Goal: Task Accomplishment & Management: Manage account settings

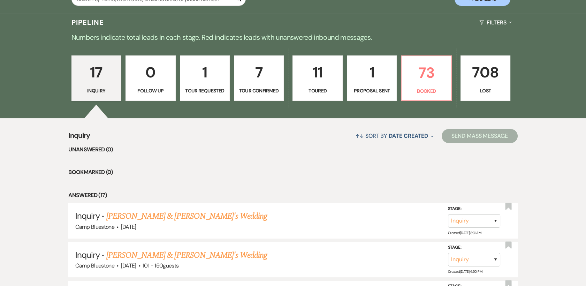
scroll to position [167, 0]
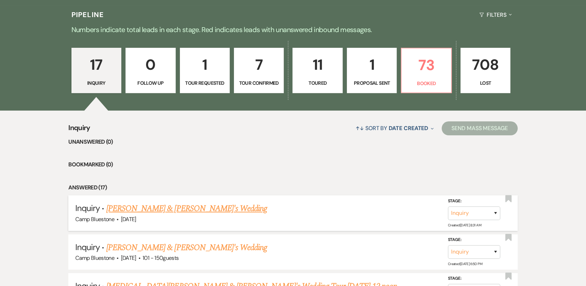
click at [121, 212] on link "[PERSON_NAME] & [PERSON_NAME]'s Wedding" at bounding box center [186, 208] width 161 height 13
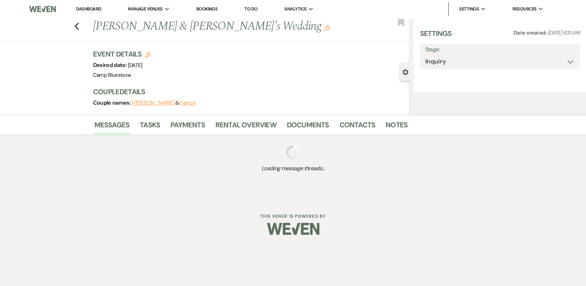
select select "2"
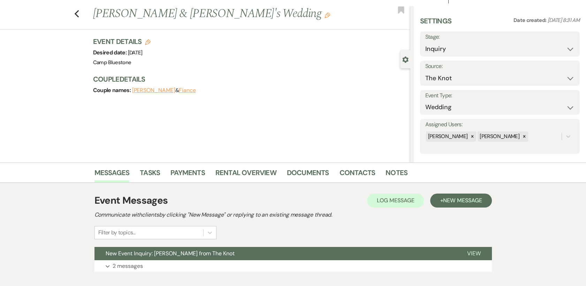
scroll to position [53, 0]
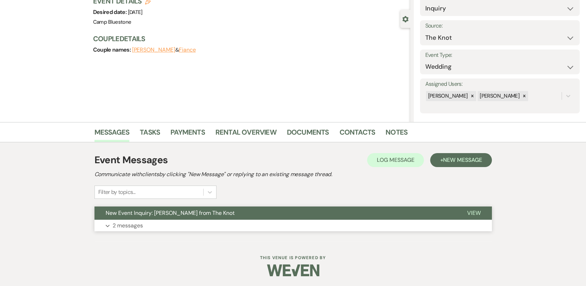
click at [474, 211] on span "View" at bounding box center [474, 212] width 14 height 7
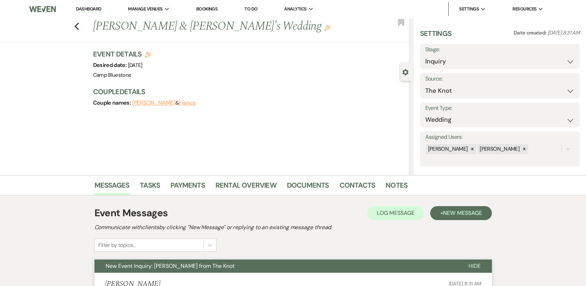
scroll to position [0, 0]
click at [91, 8] on link "Dashboard" at bounding box center [88, 9] width 25 height 7
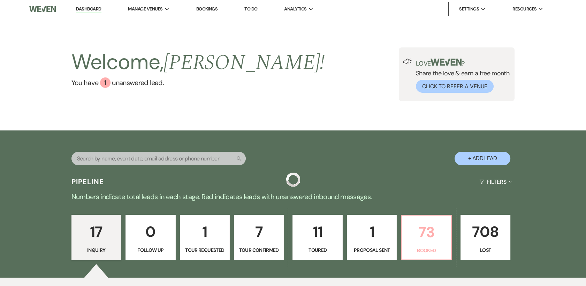
click at [429, 235] on p "73" at bounding box center [426, 231] width 41 height 23
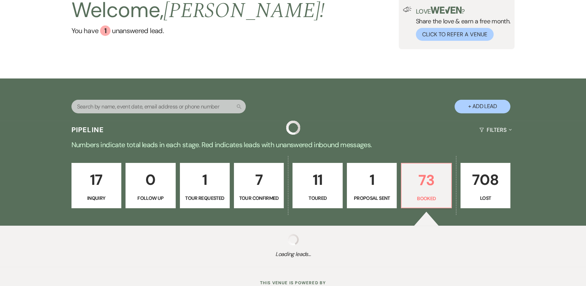
scroll to position [77, 0]
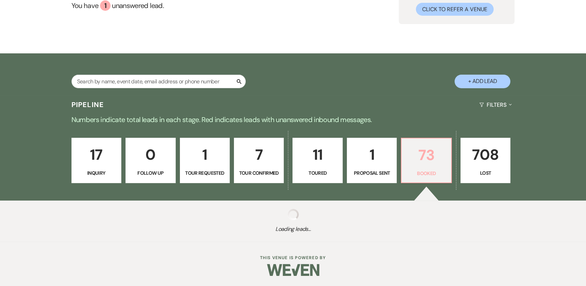
click at [428, 167] on link "73 Booked" at bounding box center [426, 160] width 51 height 45
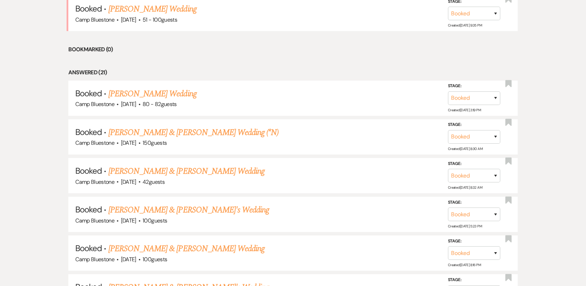
scroll to position [323, 0]
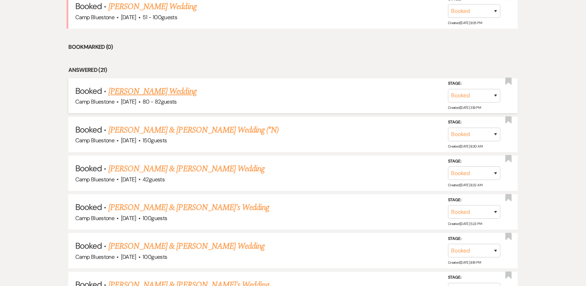
click at [158, 88] on link "[PERSON_NAME] Wedding" at bounding box center [152, 91] width 88 height 13
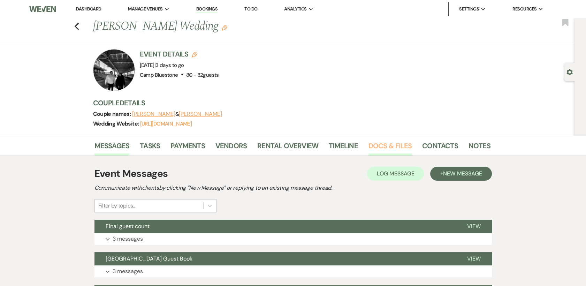
click at [393, 146] on link "Docs & Files" at bounding box center [390, 147] width 43 height 15
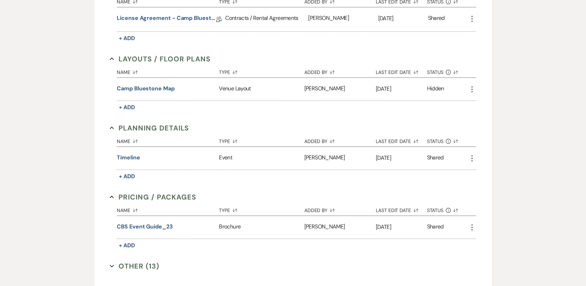
scroll to position [411, 0]
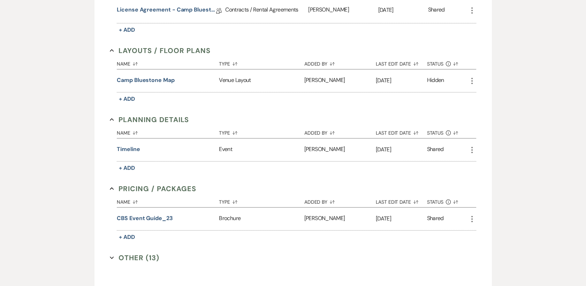
click at [131, 258] on button "Other (13) Expand" at bounding box center [135, 257] width 50 height 10
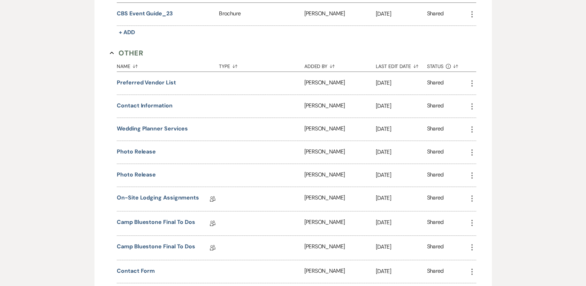
scroll to position [627, 0]
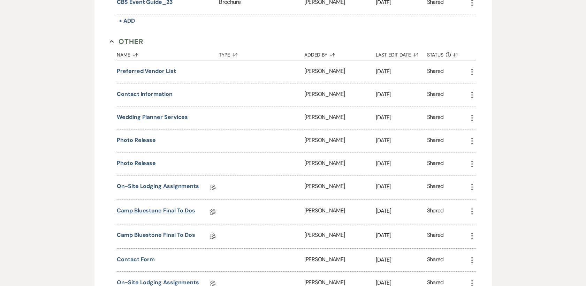
click at [151, 214] on link "Camp Bluestone Final To Dos" at bounding box center [156, 211] width 78 height 11
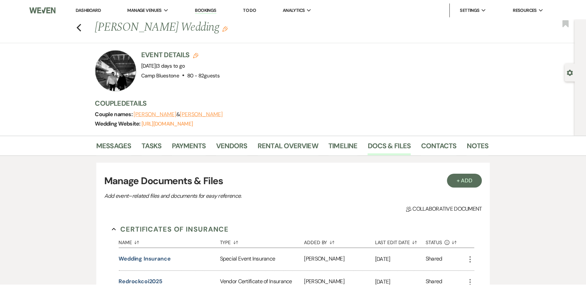
scroll to position [499, 0]
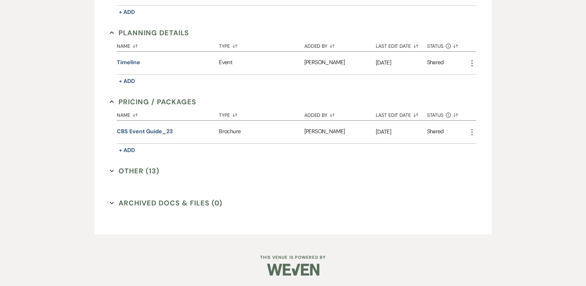
click at [148, 171] on button "Other (13) Expand" at bounding box center [135, 171] width 50 height 10
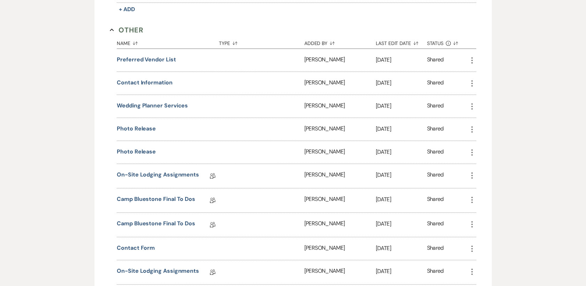
scroll to position [642, 0]
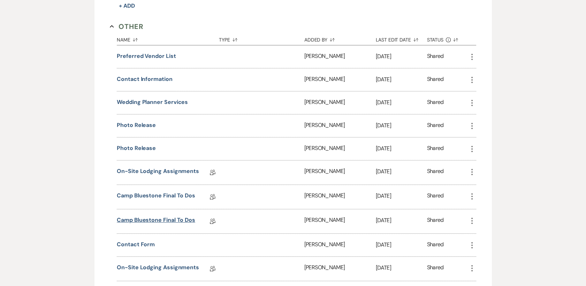
click at [143, 222] on link "Camp Bluestone Final To Dos" at bounding box center [156, 221] width 78 height 11
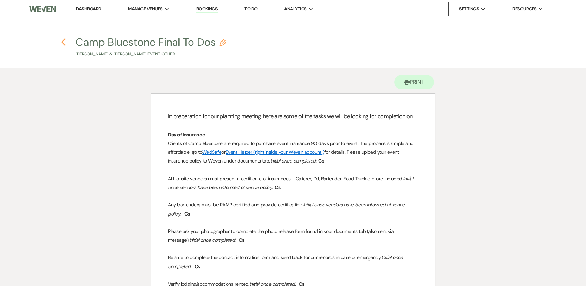
click at [64, 43] on icon "Previous" at bounding box center [63, 42] width 5 height 8
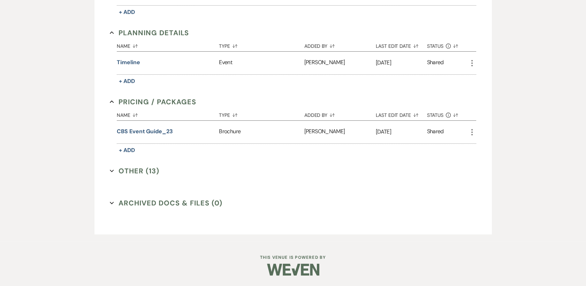
click at [143, 172] on button "Other (13) Expand" at bounding box center [135, 171] width 50 height 10
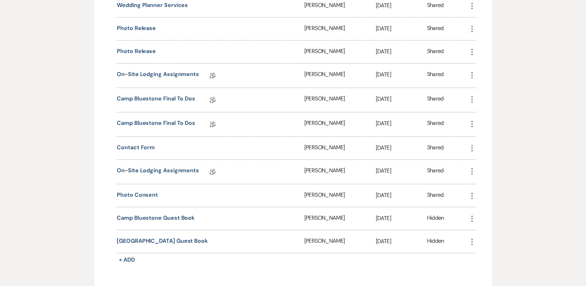
scroll to position [717, 0]
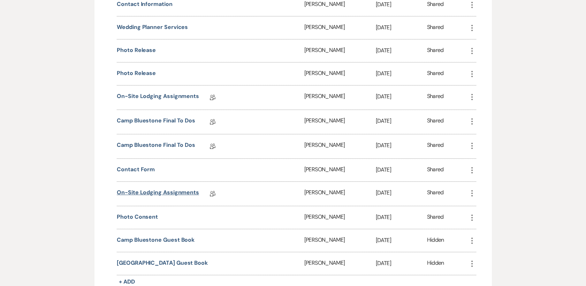
click at [144, 194] on link "On-Site Lodging Assignments" at bounding box center [158, 193] width 82 height 11
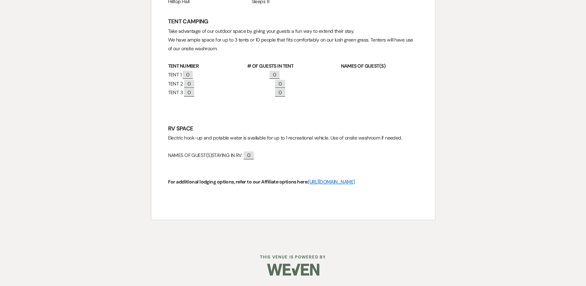
scroll to position [250, 0]
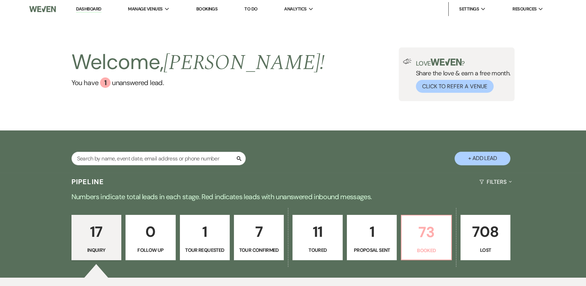
click at [428, 242] on p "73" at bounding box center [426, 231] width 41 height 23
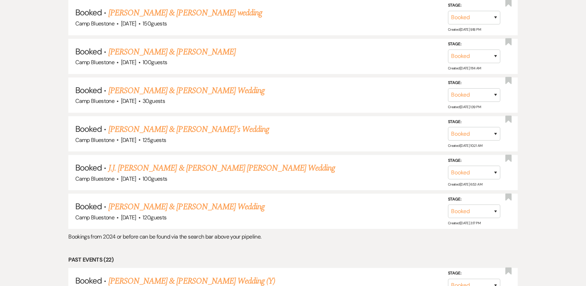
scroll to position [990, 0]
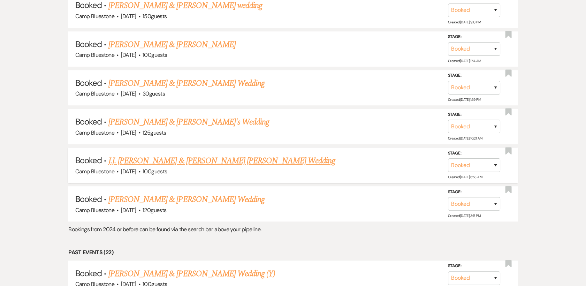
click at [124, 156] on link "J.J. [PERSON_NAME] & [PERSON_NAME] [PERSON_NAME] Wedding" at bounding box center [221, 160] width 227 height 13
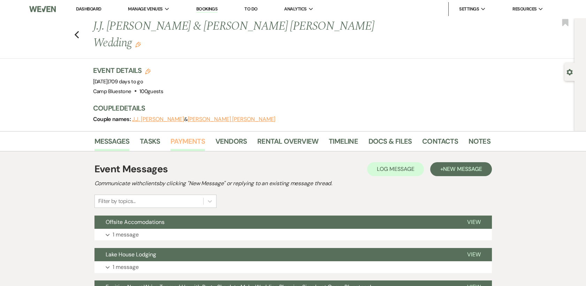
click at [193, 136] on link "Payments" at bounding box center [188, 143] width 35 height 15
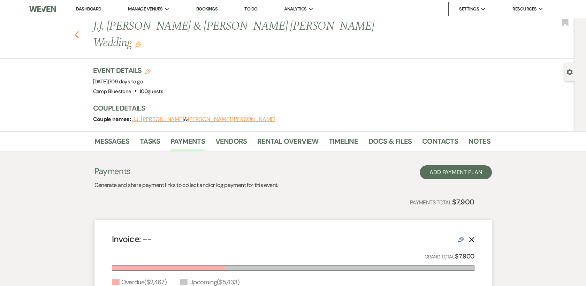
click at [77, 31] on icon "Previous" at bounding box center [76, 35] width 5 height 8
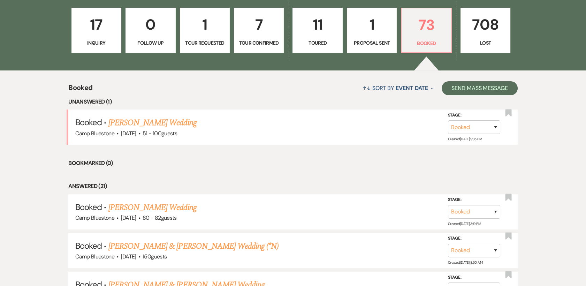
scroll to position [182, 0]
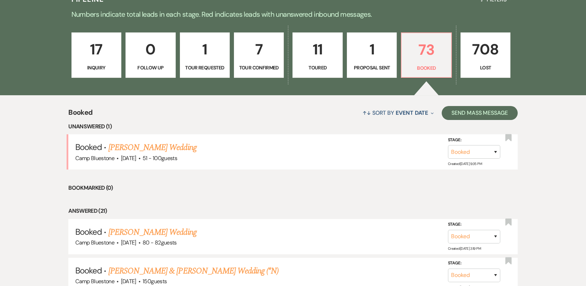
click at [364, 55] on p "1" at bounding box center [371, 49] width 41 height 23
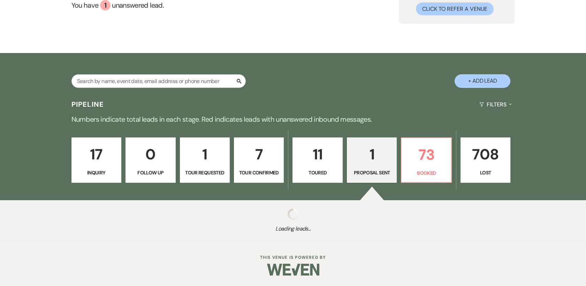
scroll to position [168, 0]
select select "6"
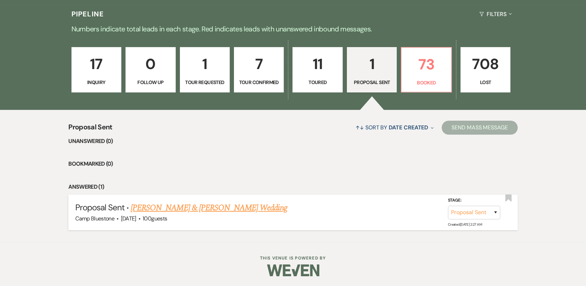
click at [204, 208] on link "Jacob Dahl & Hannah Smith's Wedding" at bounding box center [209, 208] width 156 height 13
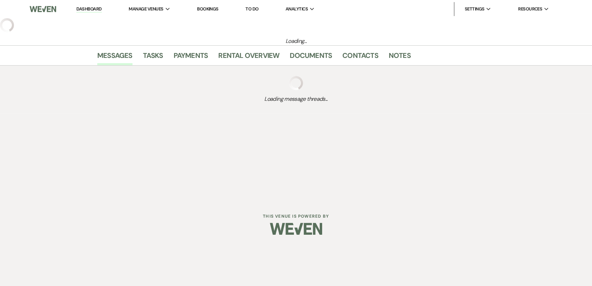
select select "6"
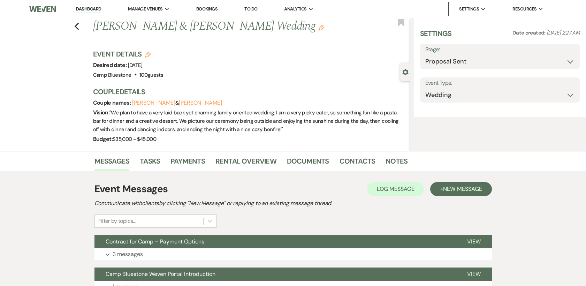
select select "1"
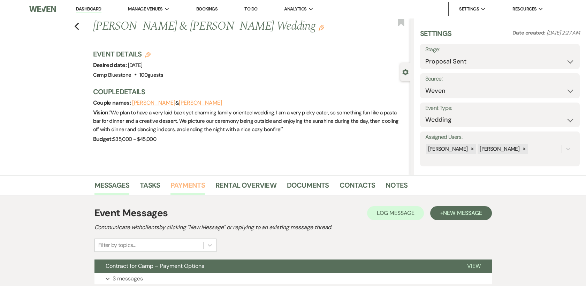
click at [187, 184] on link "Payments" at bounding box center [188, 187] width 35 height 15
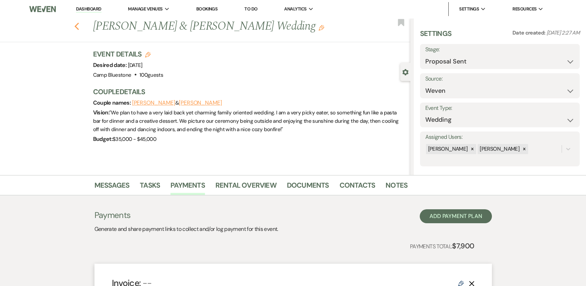
click at [79, 24] on icon "Previous" at bounding box center [76, 26] width 5 height 8
select select "6"
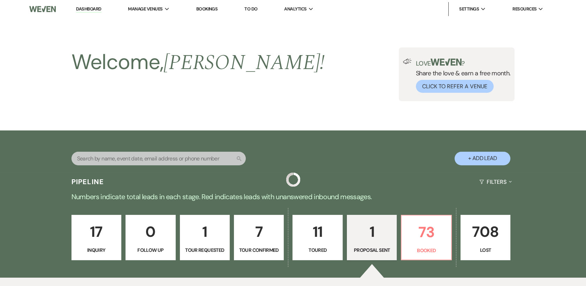
scroll to position [168, 0]
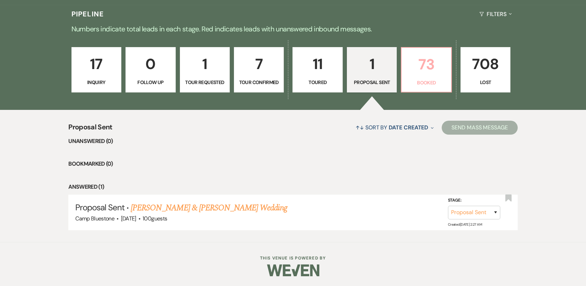
click at [432, 77] on link "73 Booked" at bounding box center [426, 69] width 51 height 45
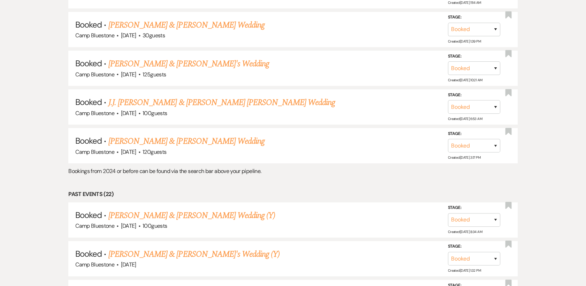
scroll to position [1041, 0]
